Goal: Task Accomplishment & Management: Use online tool/utility

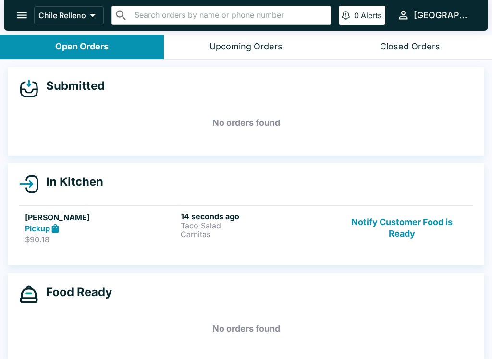
click at [299, 221] on p "Taco Salad" at bounding box center [257, 225] width 152 height 9
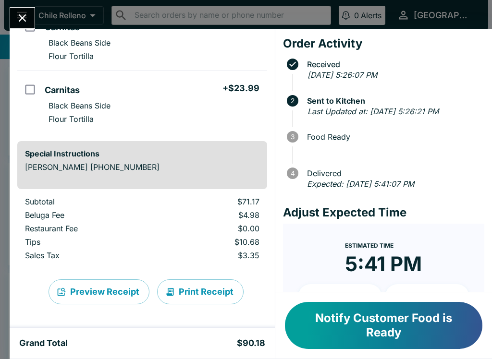
scroll to position [184, 0]
click at [190, 284] on button "Print Receipt" at bounding box center [200, 292] width 86 height 25
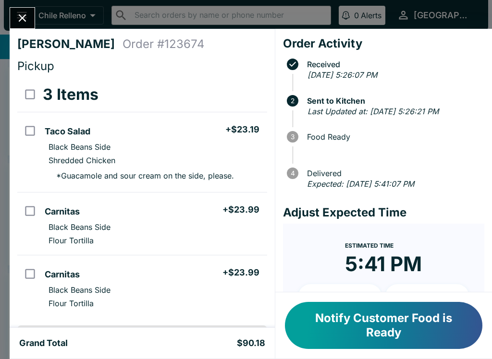
scroll to position [0, 0]
click at [22, 22] on icon "Close" at bounding box center [22, 18] width 13 height 13
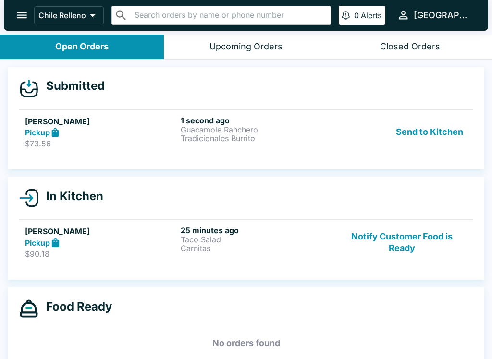
click at [423, 128] on button "Send to Kitchen" at bounding box center [429, 132] width 75 height 33
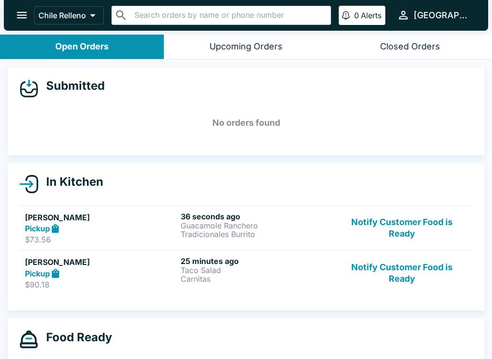
click at [423, 277] on button "Notify Customer Food is Ready" at bounding box center [402, 273] width 130 height 33
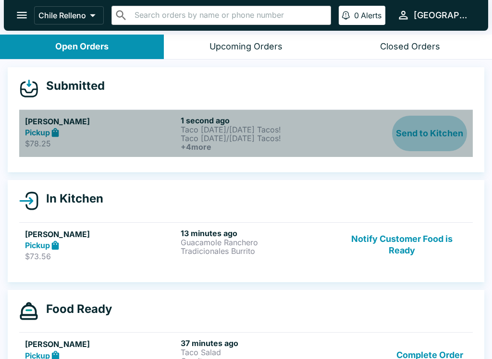
click at [438, 138] on button "Send to Kitchen" at bounding box center [429, 134] width 75 height 36
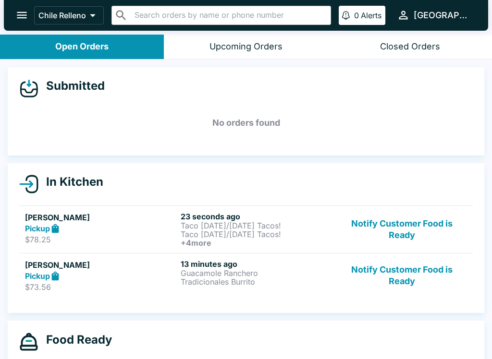
click at [208, 257] on link "[PERSON_NAME] Pickup $73.56 13 minutes ago Guacamole Ranchero Tradicionales Bur…" at bounding box center [246, 275] width 454 height 45
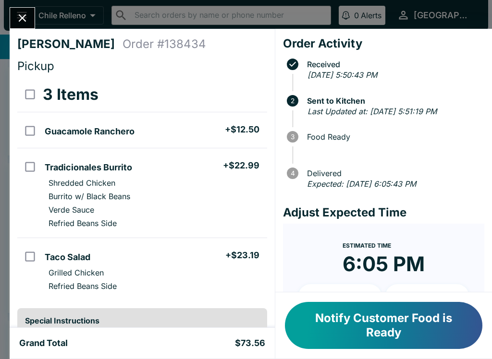
click at [162, 172] on li "Tradicionales Burrito + $22.99" at bounding box center [154, 166] width 226 height 20
checkbox input "true"
click at [159, 132] on li "Guacamole Ranchero + $12.50" at bounding box center [154, 130] width 226 height 20
checkbox input "true"
click at [150, 267] on li "Grilled Chicken" at bounding box center [154, 272] width 226 height 13
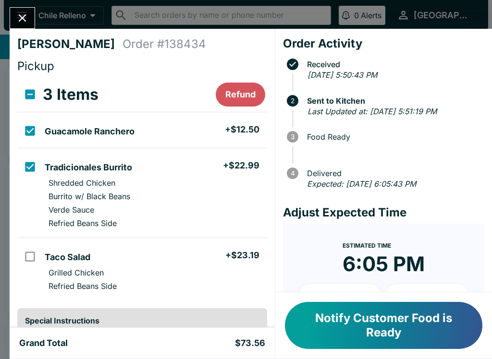
checkbox input "true"
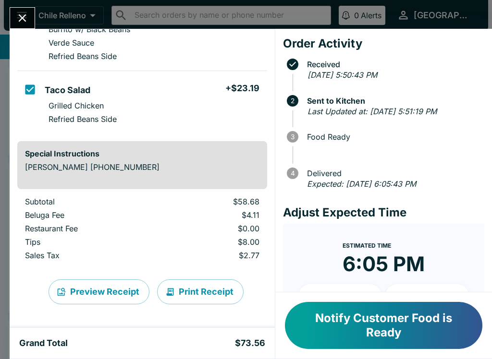
scroll to position [167, 0]
click at [190, 287] on button "Print Receipt" at bounding box center [200, 292] width 86 height 25
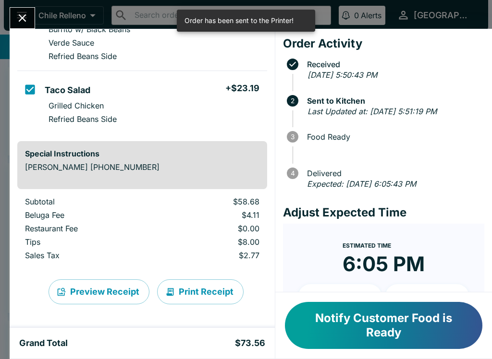
click at [23, 9] on button "Close" at bounding box center [22, 18] width 25 height 21
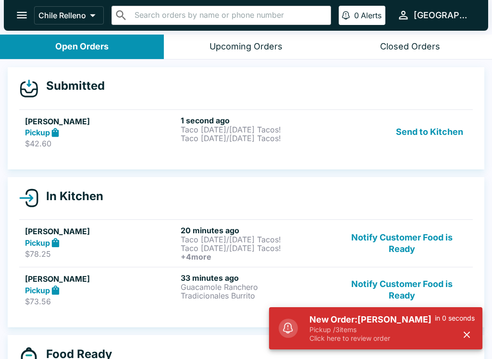
click at [464, 140] on button "Send to Kitchen" at bounding box center [429, 132] width 75 height 33
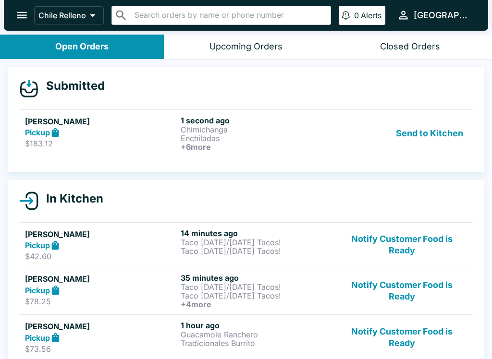
click at [423, 123] on button "Send to Kitchen" at bounding box center [429, 134] width 75 height 36
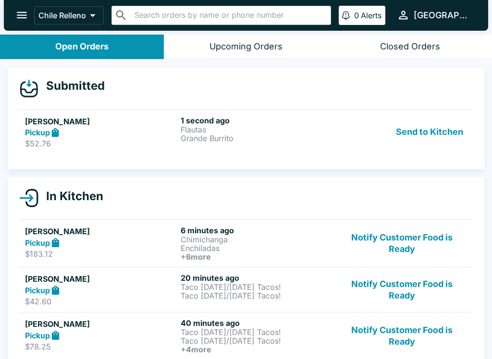
click at [435, 139] on button "Send to Kitchen" at bounding box center [429, 132] width 75 height 33
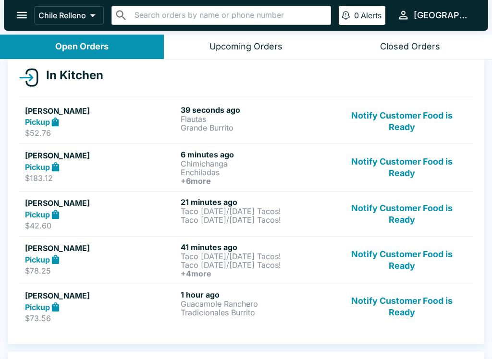
scroll to position [108, 0]
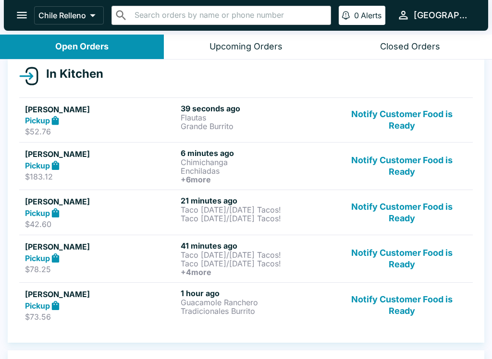
click at [411, 206] on button "Notify Customer Food is Ready" at bounding box center [402, 212] width 130 height 33
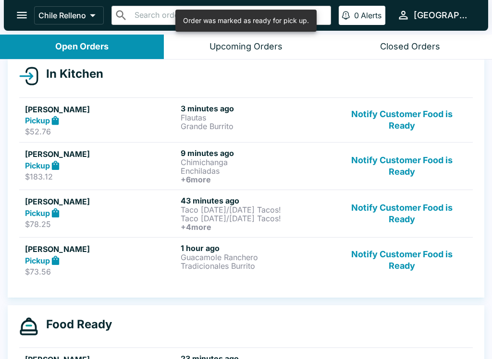
click at [413, 253] on button "Notify Customer Food is Ready" at bounding box center [402, 260] width 130 height 33
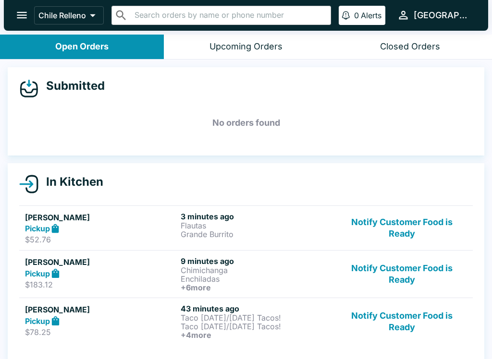
scroll to position [0, 0]
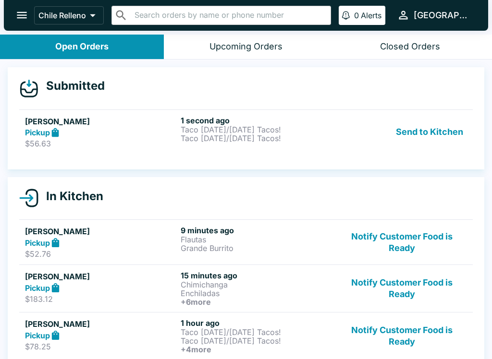
click at [430, 129] on button "Send to Kitchen" at bounding box center [429, 132] width 75 height 33
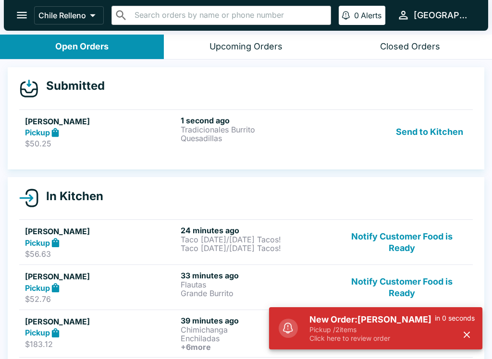
click at [414, 130] on button "Send to Kitchen" at bounding box center [429, 132] width 75 height 33
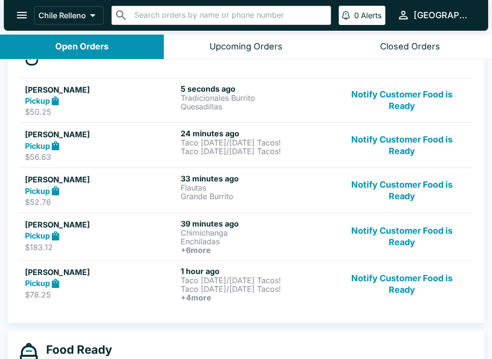
scroll to position [123, 0]
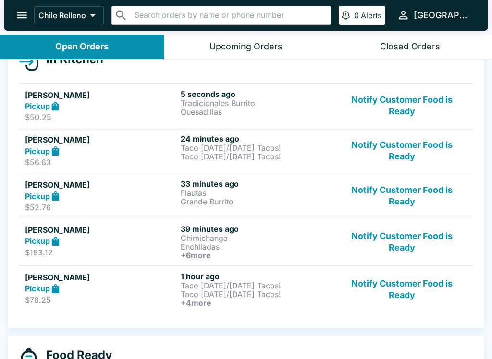
click at [404, 151] on button "Notify Customer Food is Ready" at bounding box center [402, 150] width 130 height 33
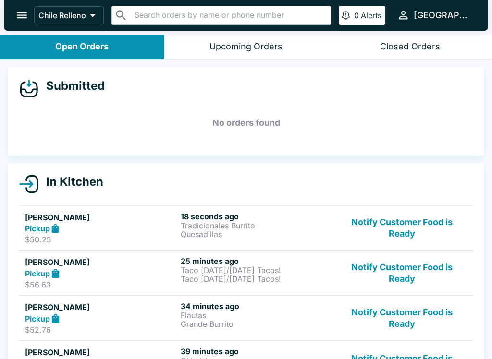
scroll to position [-33, 0]
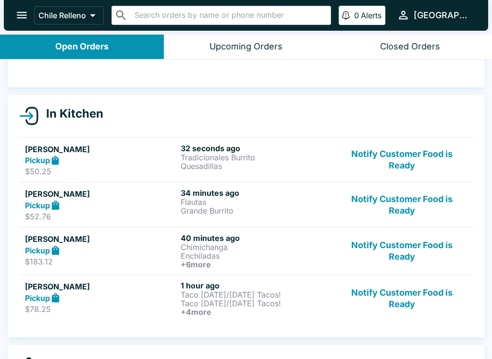
scroll to position [70, 0]
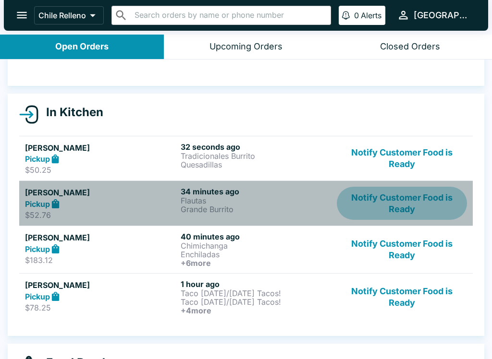
click at [395, 198] on button "Notify Customer Food is Ready" at bounding box center [402, 203] width 130 height 33
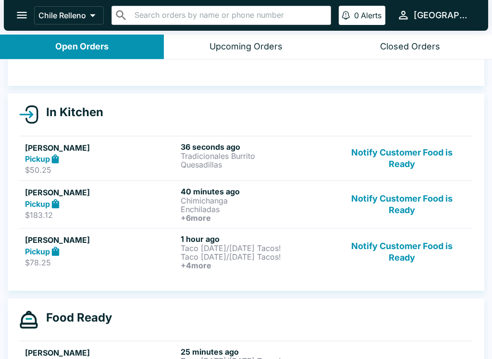
click at [403, 251] on button "Notify Customer Food is Ready" at bounding box center [402, 252] width 130 height 36
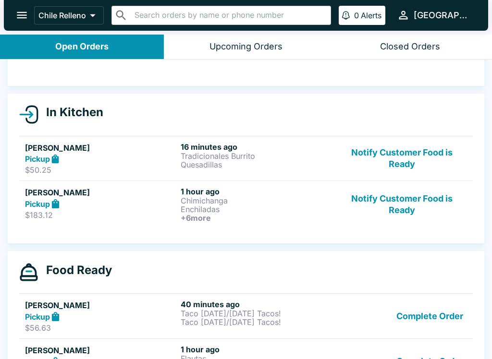
click at [415, 212] on button "Notify Customer Food is Ready" at bounding box center [402, 205] width 130 height 36
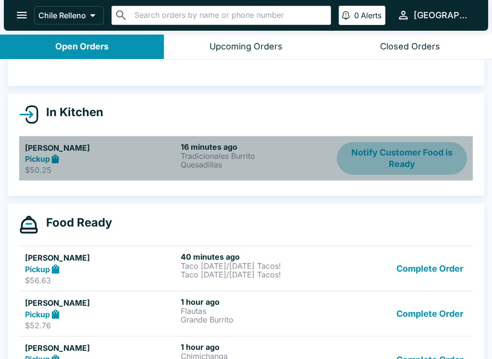
click at [428, 167] on button "Notify Customer Food is Ready" at bounding box center [402, 158] width 130 height 33
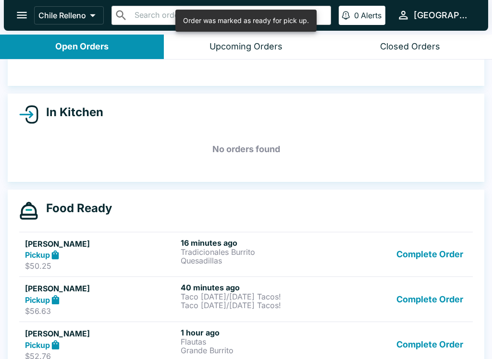
click at [436, 251] on button "Complete Order" at bounding box center [430, 254] width 74 height 33
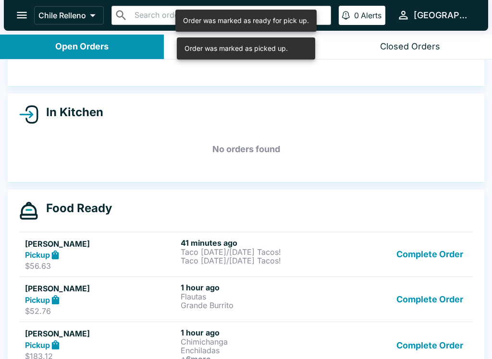
click at [432, 283] on button "Complete Order" at bounding box center [430, 299] width 74 height 33
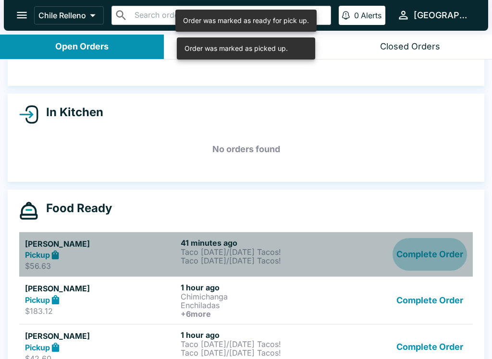
click at [433, 256] on button "Complete Order" at bounding box center [430, 254] width 74 height 33
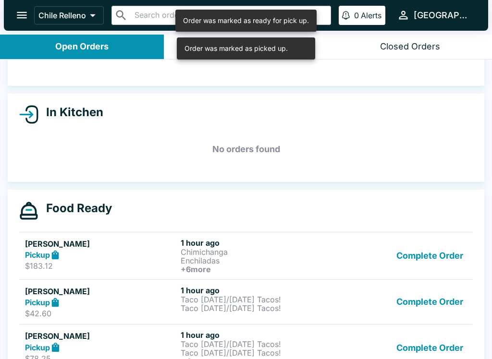
click at [436, 264] on button "Complete Order" at bounding box center [430, 256] width 74 height 36
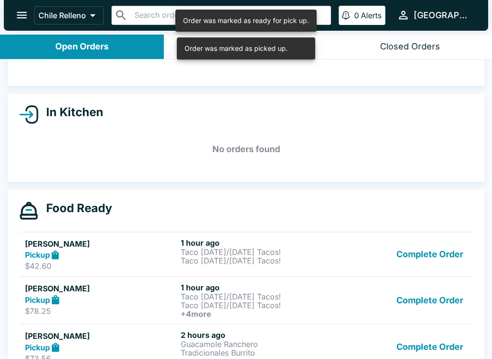
click at [438, 241] on button "Complete Order" at bounding box center [430, 254] width 74 height 33
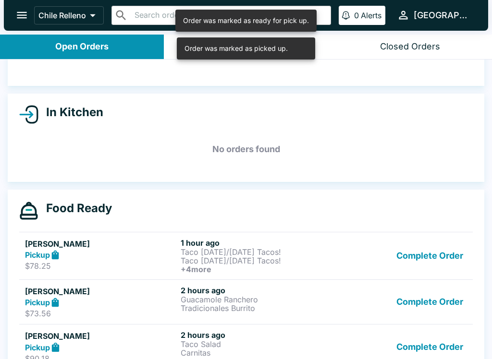
click at [443, 247] on button "Complete Order" at bounding box center [430, 256] width 74 height 36
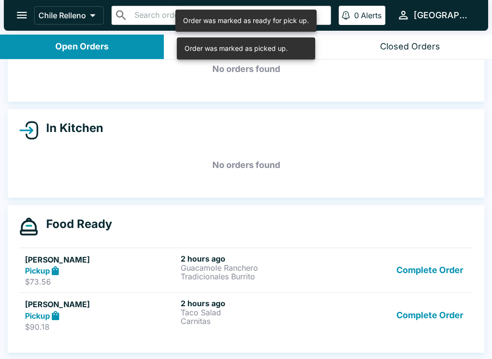
click at [437, 245] on ul "Charie Hutchins Pickup $78.25 1 hour ago Taco Tuesday/Thursday Tacos! Taco Tues…" at bounding box center [246, 293] width 454 height 98
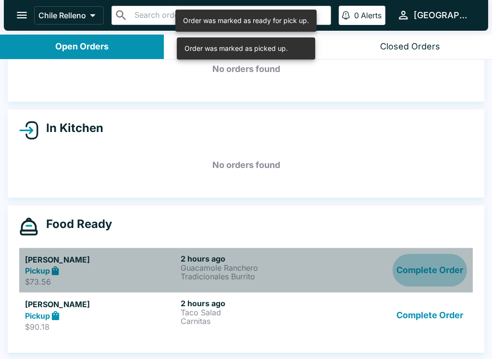
click at [433, 273] on button "Complete Order" at bounding box center [430, 270] width 74 height 33
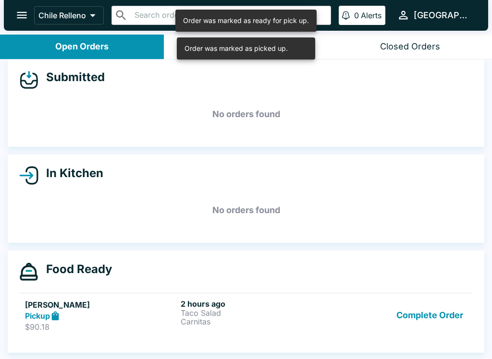
scroll to position [9, 0]
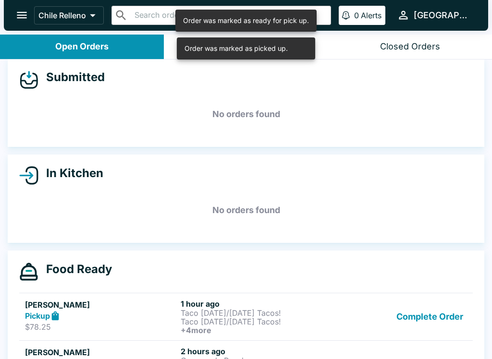
click at [430, 306] on button "Complete Order" at bounding box center [430, 317] width 74 height 36
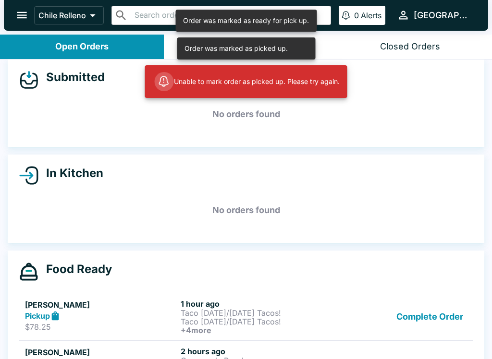
click at [427, 299] on button "Complete Order" at bounding box center [430, 317] width 74 height 36
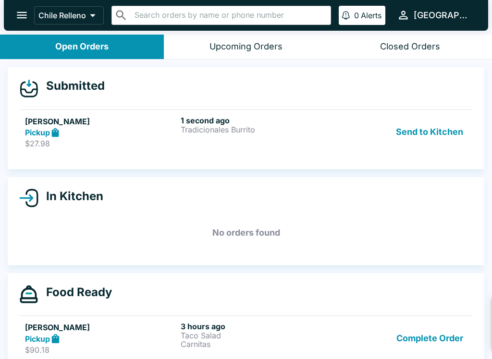
click at [427, 130] on button "Send to Kitchen" at bounding box center [429, 132] width 75 height 33
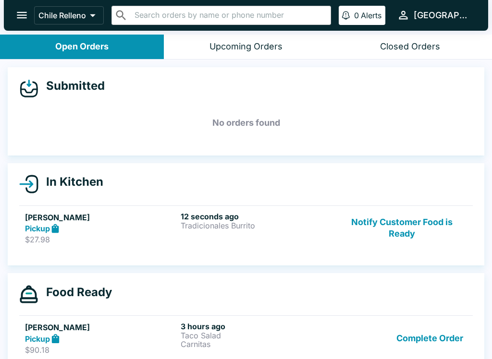
click at [389, 232] on button "Notify Customer Food is Ready" at bounding box center [402, 228] width 130 height 33
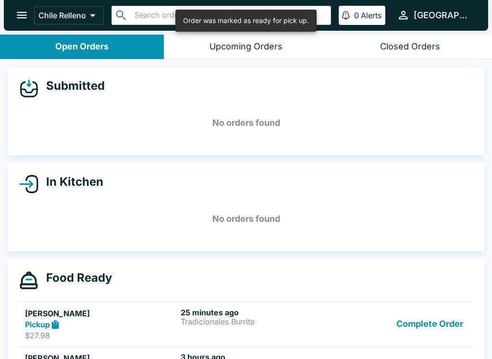
click at [447, 333] on button "Complete Order" at bounding box center [430, 324] width 74 height 33
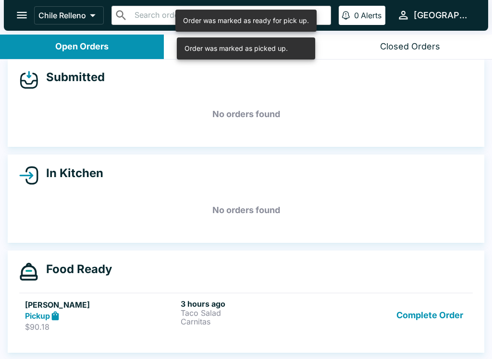
scroll to position [9, 0]
click at [433, 315] on button "Complete Order" at bounding box center [430, 315] width 74 height 33
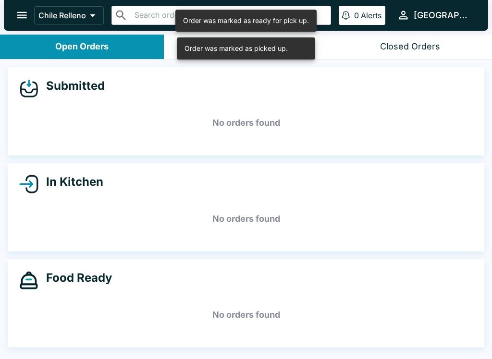
scroll to position [0, 0]
